Goal: Transaction & Acquisition: Purchase product/service

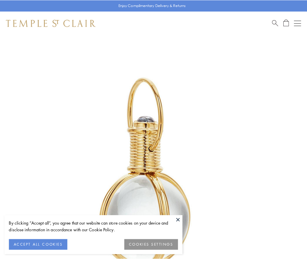
scroll to position [152, 0]
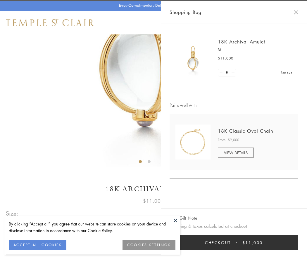
click at [234, 243] on button "Checkout $11,000" at bounding box center [233, 242] width 128 height 15
